Goal: Navigation & Orientation: Go to known website

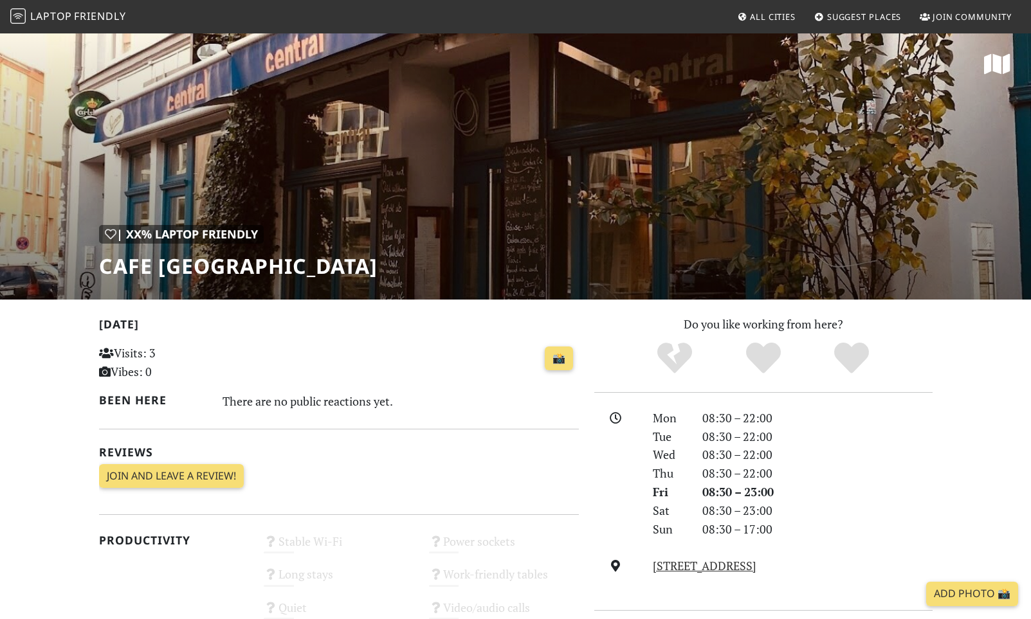
click at [421, 133] on div "| XX% Laptop Friendly Cafe [GEOGRAPHIC_DATA]" at bounding box center [515, 166] width 1031 height 268
click at [997, 64] on icon at bounding box center [997, 64] width 26 height 23
click at [624, 160] on div "| XX% Laptop Friendly Cafe [GEOGRAPHIC_DATA]" at bounding box center [515, 166] width 1031 height 268
click at [493, 129] on div "| XX% Laptop Friendly Cafe [GEOGRAPHIC_DATA]" at bounding box center [515, 166] width 1031 height 268
click at [1008, 58] on icon at bounding box center [997, 64] width 26 height 23
